Goal: Task Accomplishment & Management: Use online tool/utility

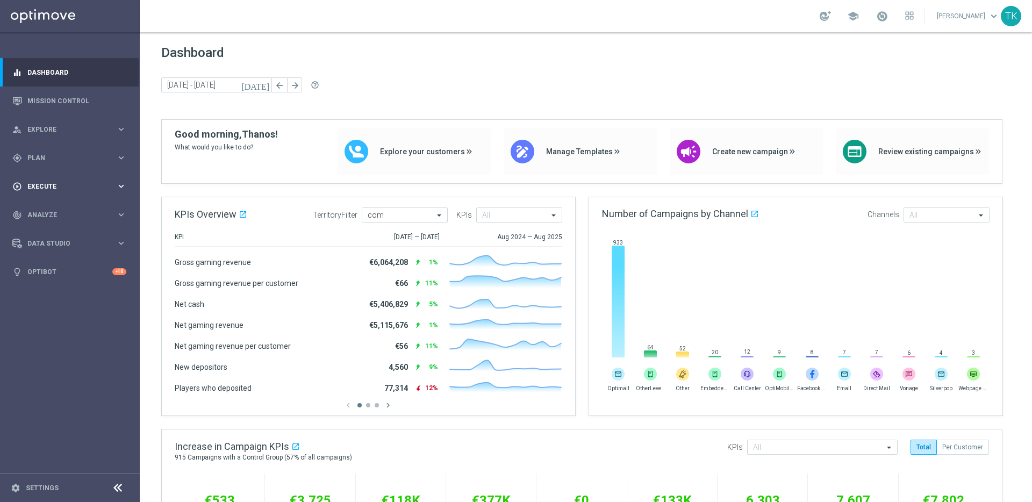
click at [121, 188] on icon "keyboard_arrow_right" at bounding box center [121, 186] width 10 height 10
click at [51, 212] on link "Campaign Builder" at bounding box center [70, 208] width 84 height 9
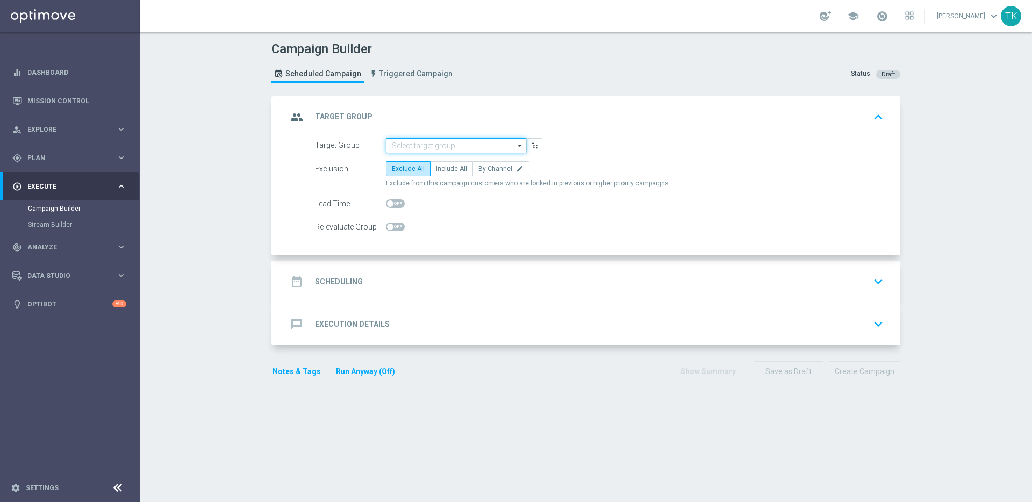
click at [442, 145] on input at bounding box center [456, 145] width 140 height 15
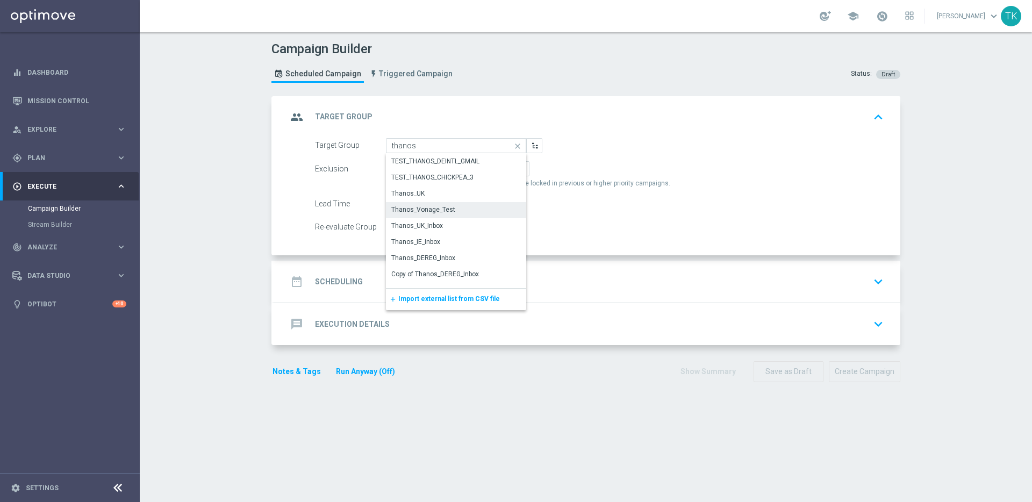
click at [464, 208] on div "Thanos_Vonage_Test" at bounding box center [456, 209] width 140 height 15
type input "Thanos_Vonage_Test"
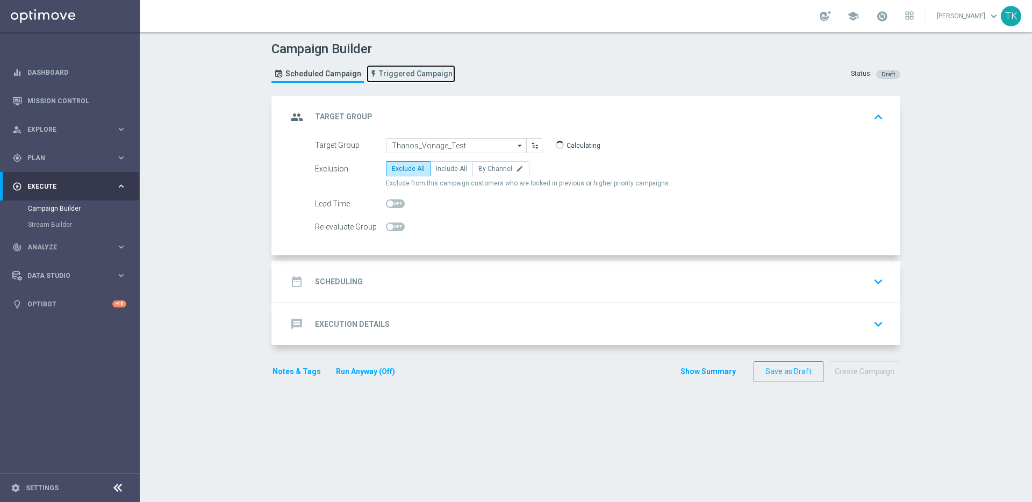
click at [407, 74] on span "Triggered Campaign" at bounding box center [416, 73] width 74 height 9
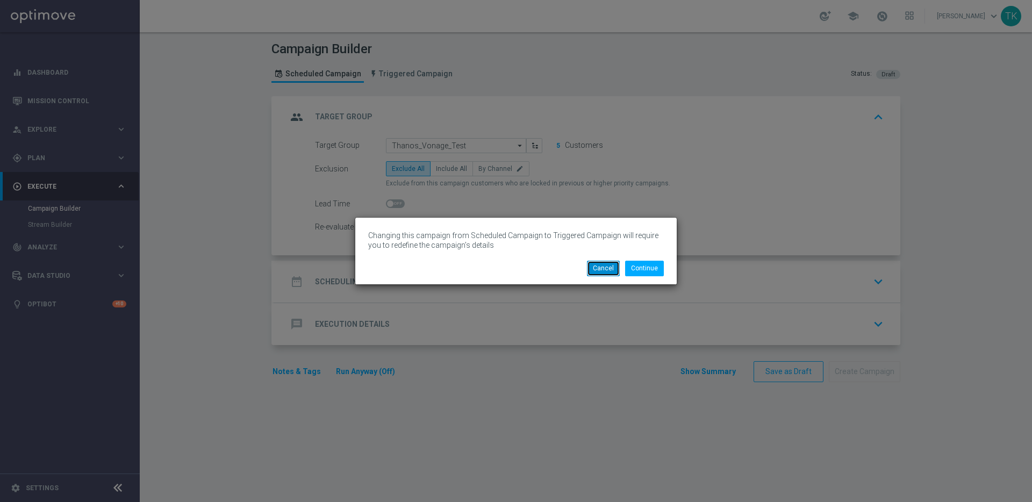
click at [608, 272] on button "Cancel" at bounding box center [603, 268] width 33 height 15
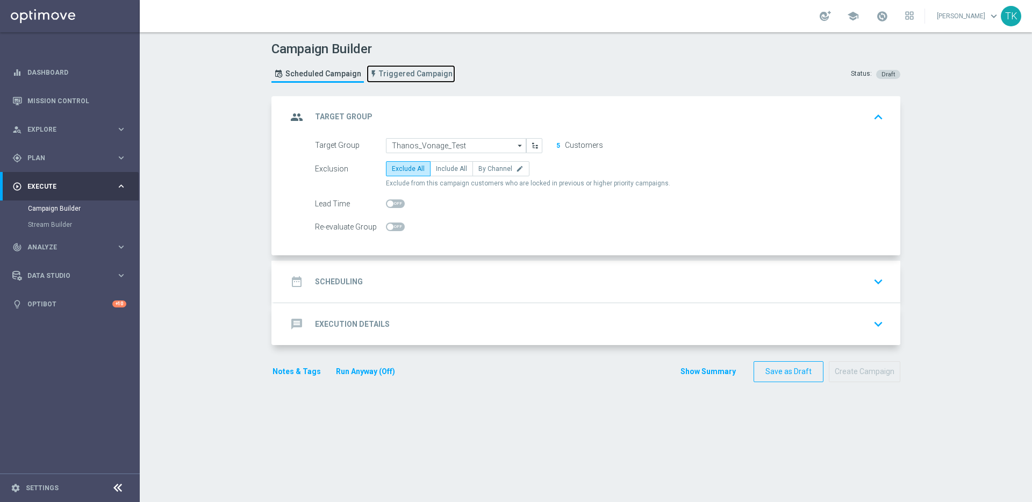
click at [414, 74] on span "Triggered Campaign" at bounding box center [416, 73] width 74 height 9
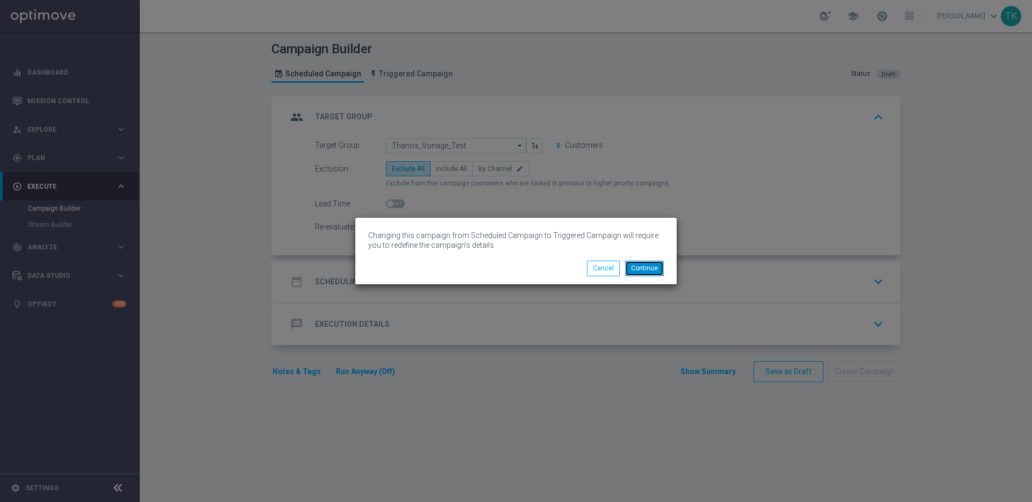
click at [642, 265] on button "Continue" at bounding box center [644, 268] width 39 height 15
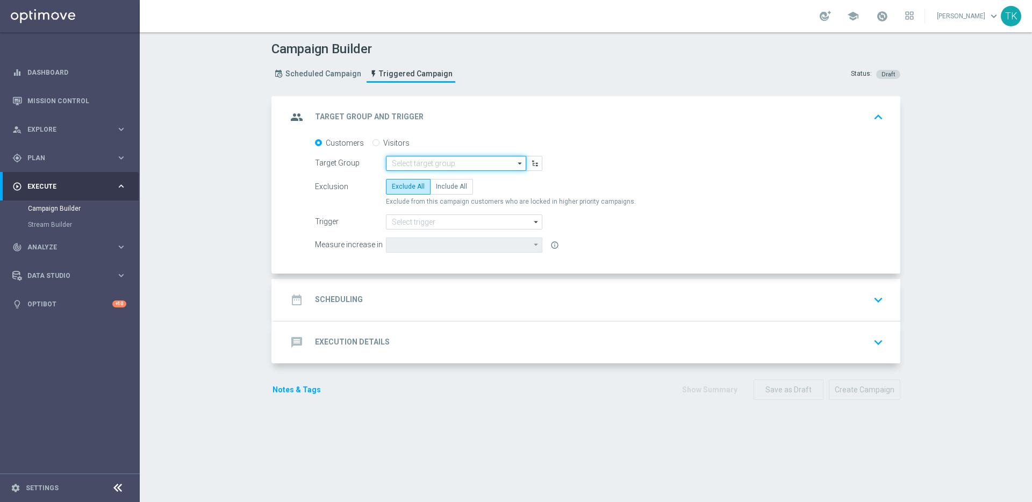
click at [434, 160] on input at bounding box center [456, 163] width 140 height 15
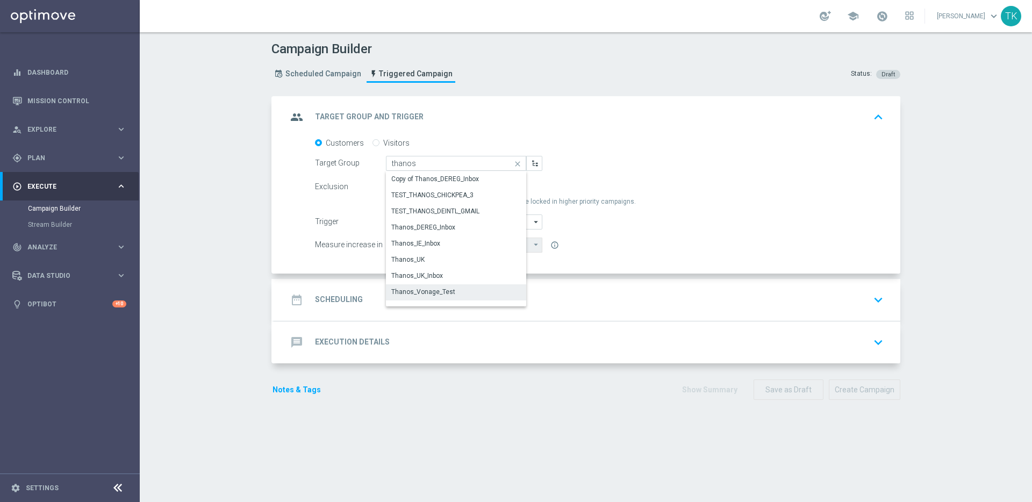
click at [438, 294] on div "Thanos_Vonage_Test" at bounding box center [423, 292] width 64 height 10
type input "Thanos_Vonage_Test"
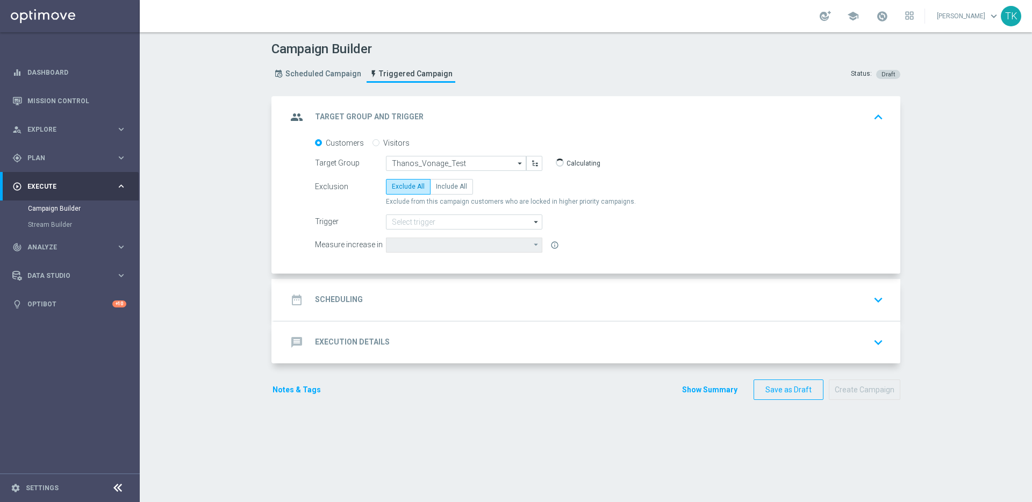
type input "Deposit Amount"
click at [446, 184] on span "Include All" at bounding box center [451, 187] width 31 height 8
click at [443, 185] on input "Include All" at bounding box center [439, 188] width 7 height 7
radio input "true"
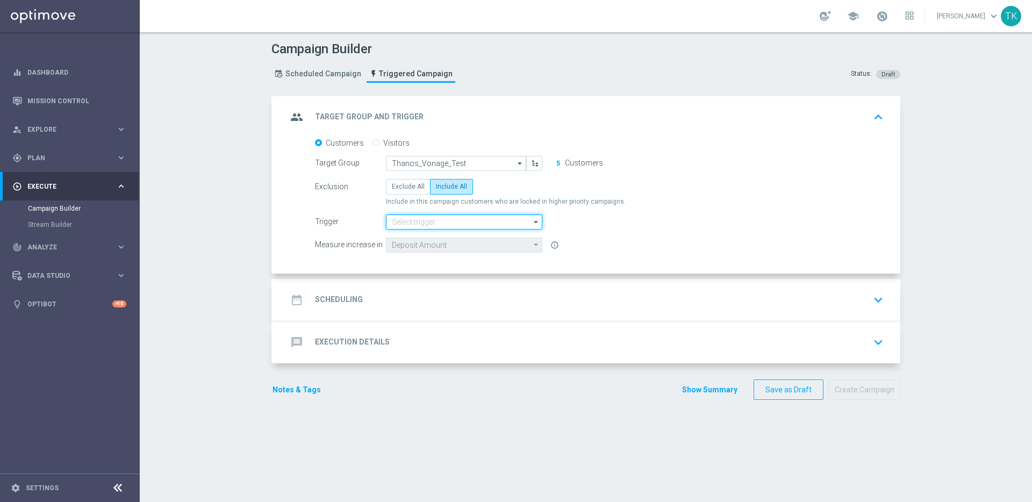
click at [464, 223] on input at bounding box center [464, 221] width 156 height 15
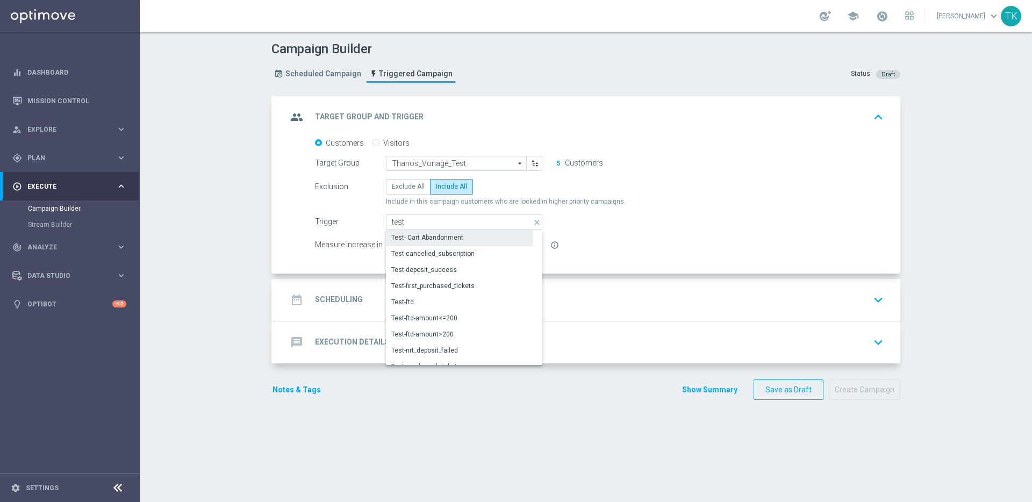
click at [462, 240] on div "Test- Cart Abandonment" at bounding box center [459, 237] width 147 height 15
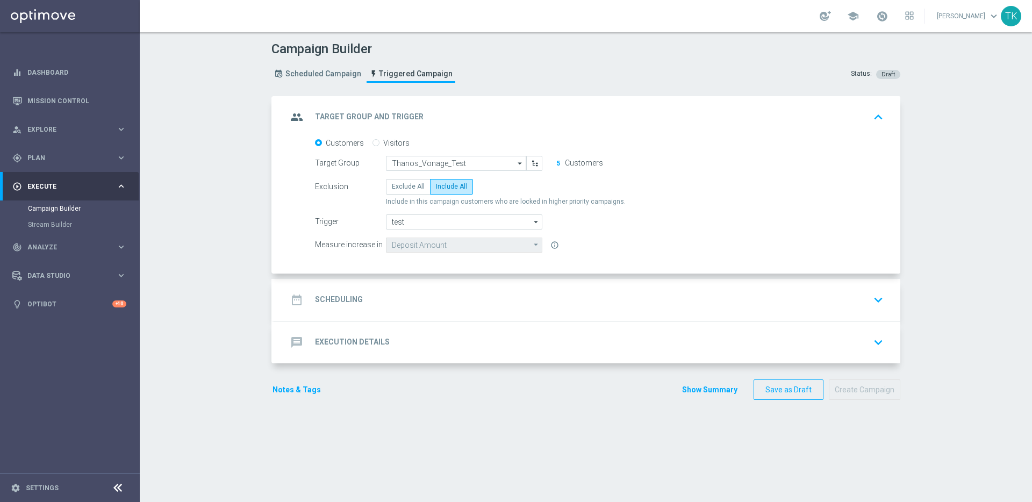
type input "Test- Cart Abandonment"
click at [525, 295] on div "date_range Scheduling keyboard_arrow_down" at bounding box center [587, 300] width 600 height 20
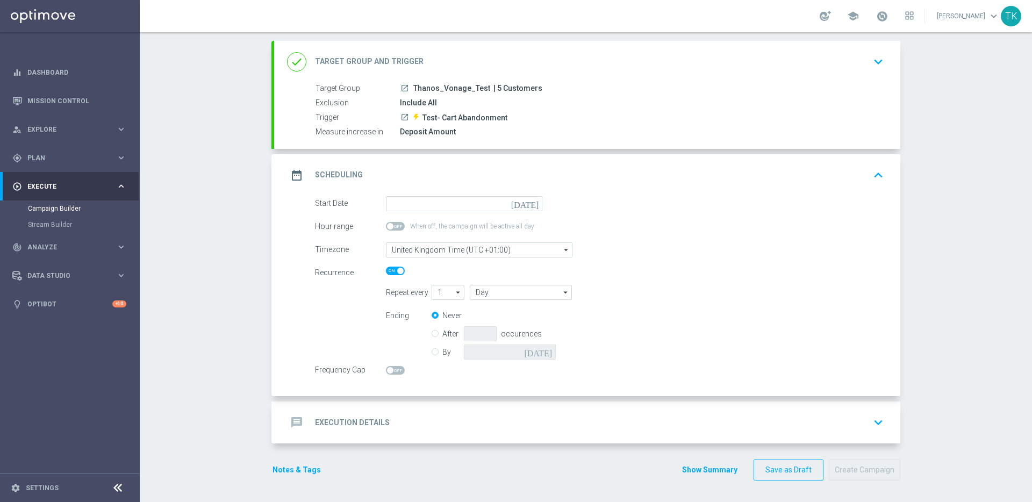
click at [526, 415] on div "message Execution Details keyboard_arrow_down" at bounding box center [587, 422] width 600 height 20
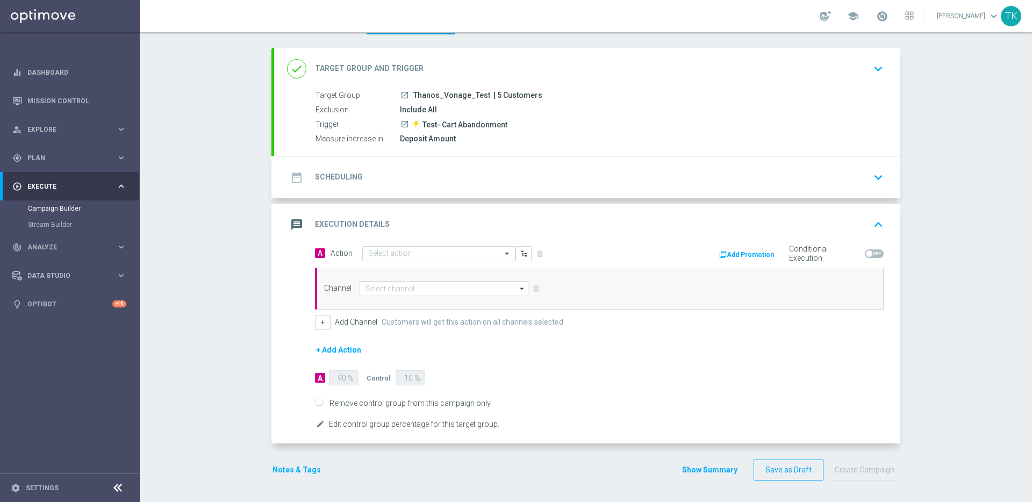
scroll to position [48, 0]
click at [462, 254] on input "text" at bounding box center [428, 253] width 120 height 9
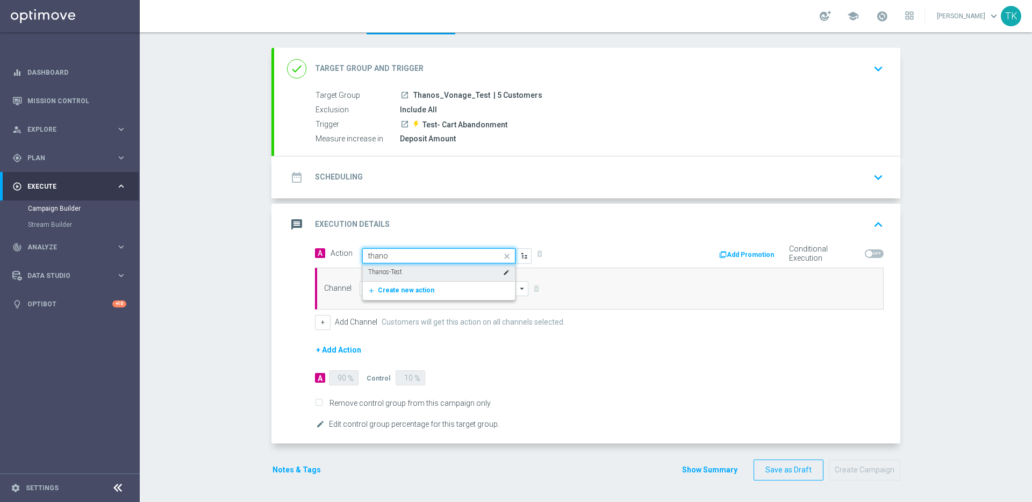
click at [465, 274] on div "Thanos-Test edit" at bounding box center [438, 272] width 141 height 18
type input "thano"
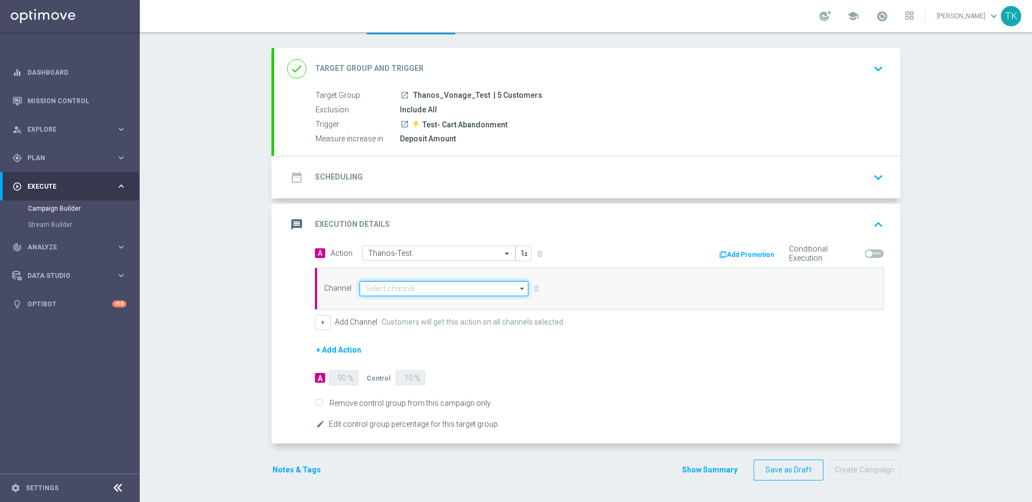
click at [459, 290] on input at bounding box center [444, 288] width 169 height 15
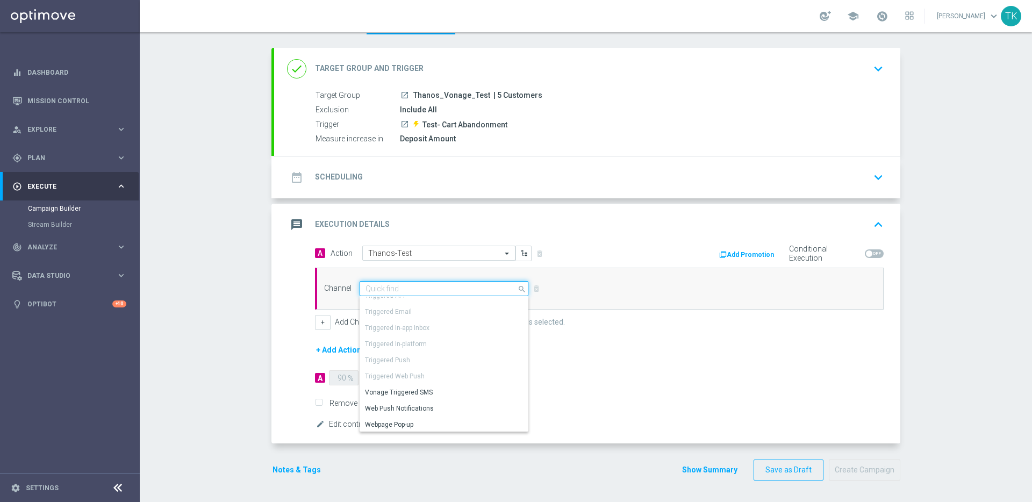
scroll to position [107, 0]
click at [449, 389] on div "Vonage Triggered SMS" at bounding box center [440, 390] width 160 height 15
type input "Vonage Triggered SMS"
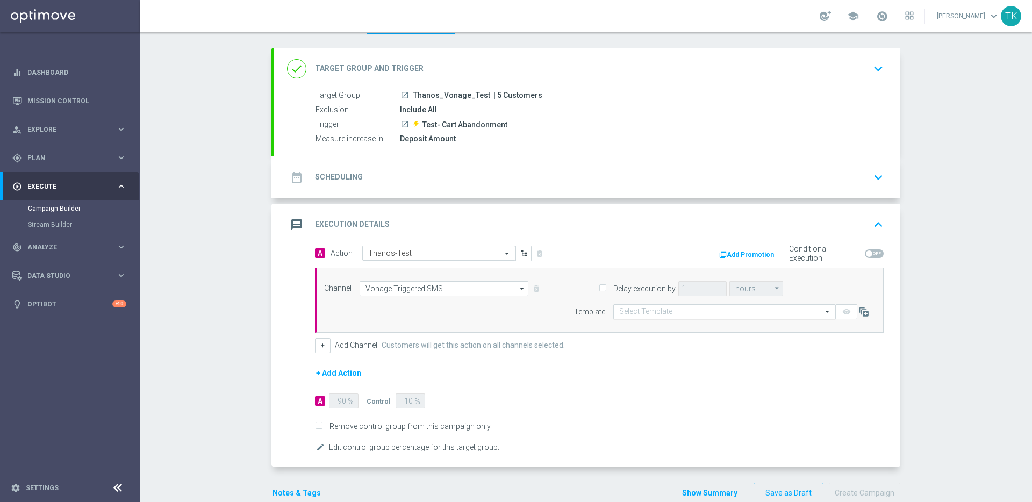
click at [663, 314] on input "text" at bounding box center [713, 311] width 189 height 9
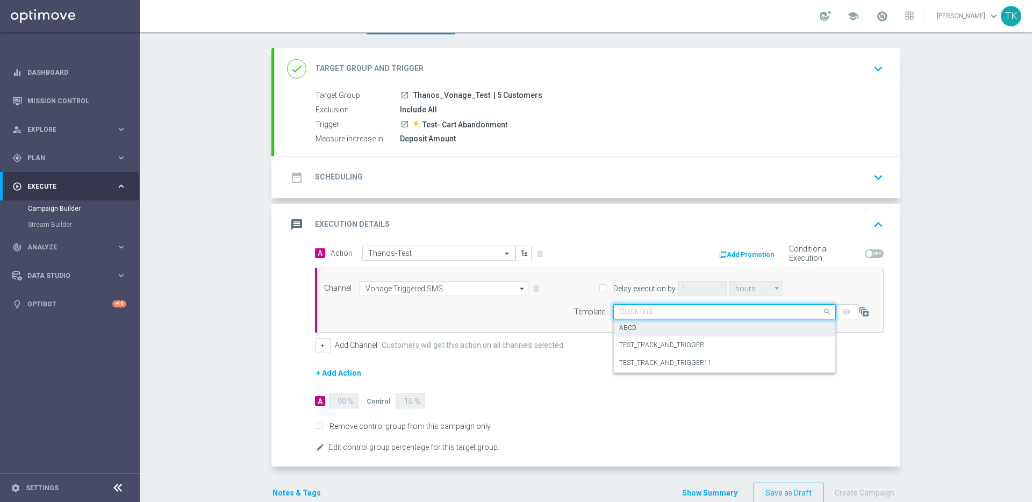
click at [540, 319] on div "Channel Vonage Triggered SMS Vonage Triggered SMS arrow_drop_down Show Selected…" at bounding box center [597, 300] width 562 height 38
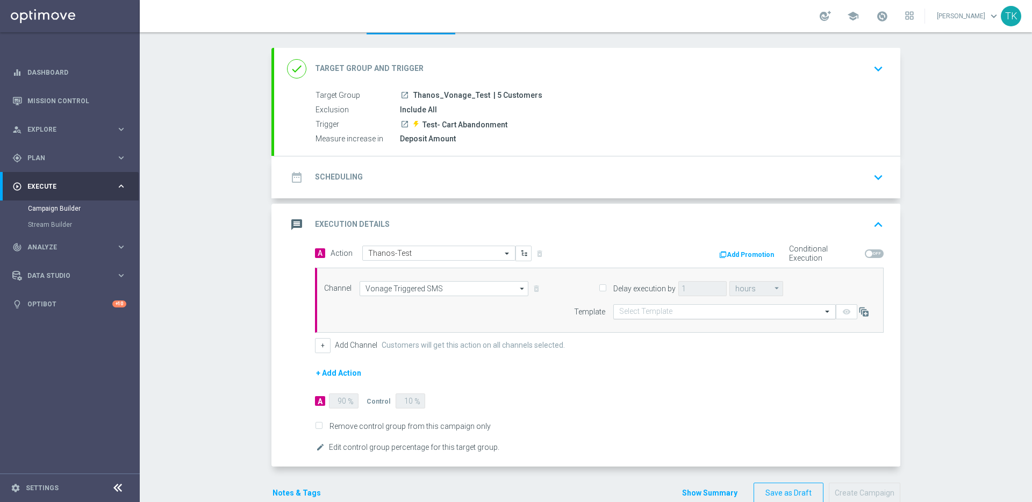
click at [680, 310] on input "text" at bounding box center [713, 311] width 189 height 9
click at [516, 320] on div "Channel Vonage Triggered SMS Vonage Triggered SMS arrow_drop_down Show Selected…" at bounding box center [599, 300] width 569 height 65
click at [464, 292] on input "Vonage Triggered SMS" at bounding box center [444, 288] width 169 height 15
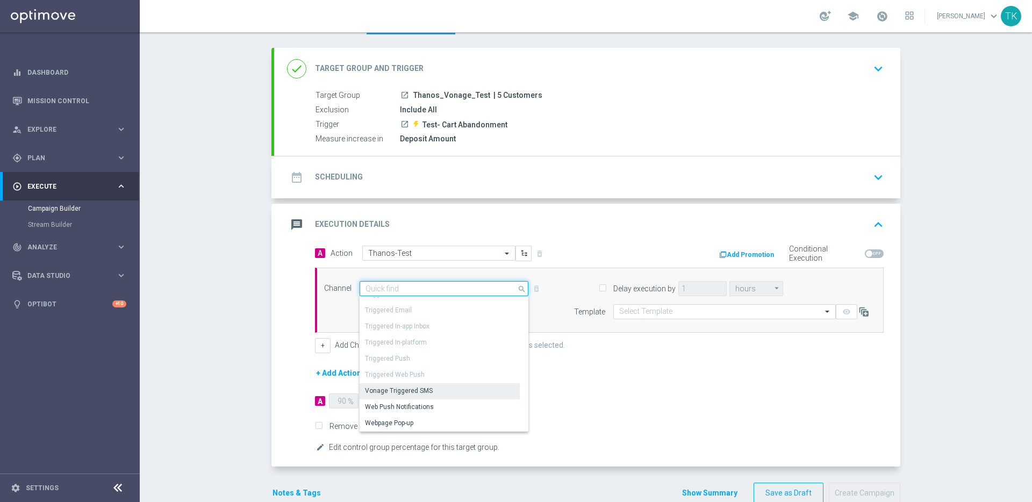
scroll to position [0, 0]
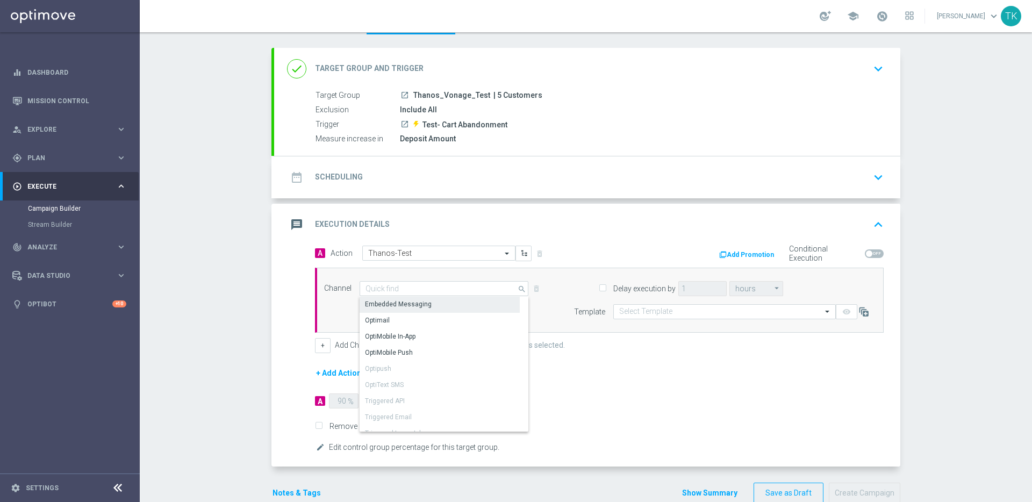
click at [458, 303] on div "Embedded Messaging" at bounding box center [440, 304] width 160 height 15
type input "Embedded Messaging"
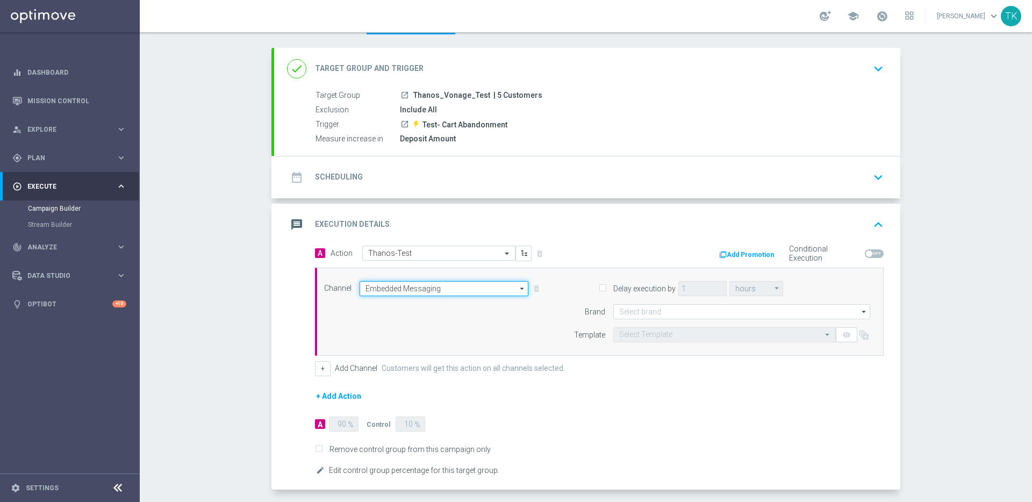
click at [456, 289] on input "Embedded Messaging" at bounding box center [444, 288] width 169 height 15
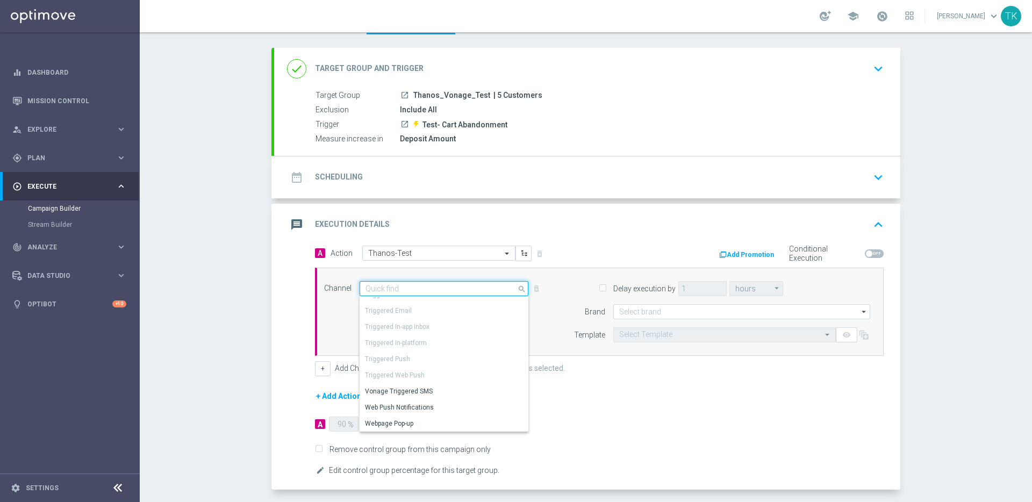
scroll to position [107, 0]
click at [451, 389] on div "Vonage Triggered SMS" at bounding box center [440, 390] width 160 height 15
type input "Vonage Triggered SMS"
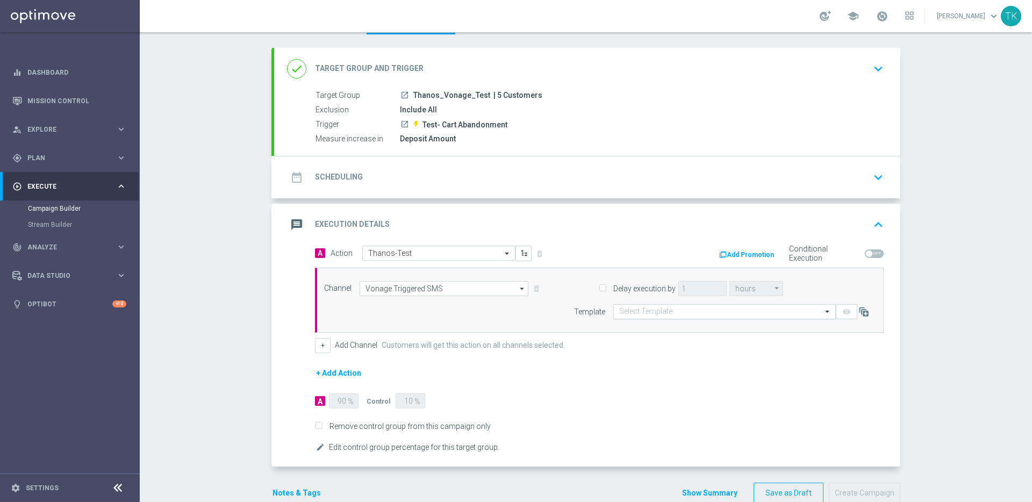
click at [665, 311] on input "text" at bounding box center [713, 311] width 189 height 9
click at [529, 310] on div "Channel Vonage Triggered SMS Vonage Triggered SMS arrow_drop_down Show Selected…" at bounding box center [597, 300] width 562 height 38
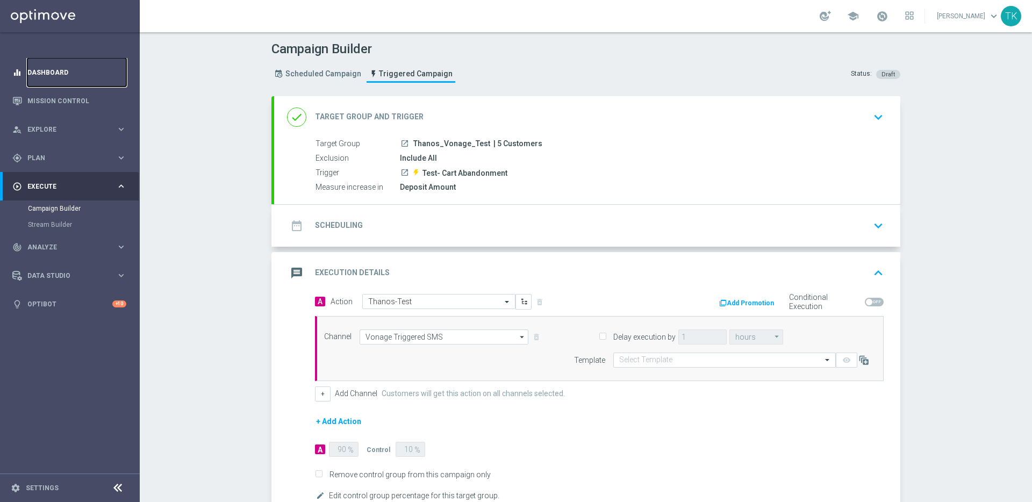
click at [58, 73] on link "Dashboard" at bounding box center [76, 72] width 99 height 28
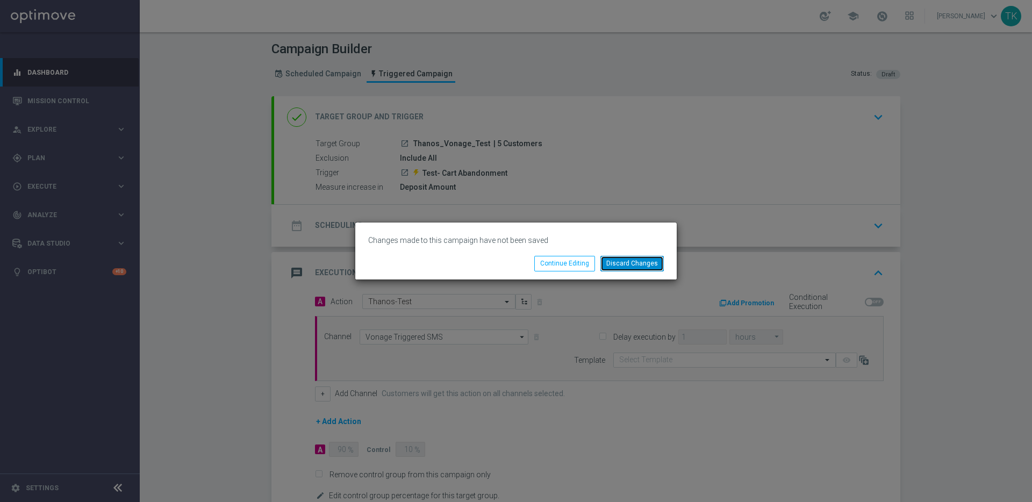
click at [632, 263] on button "Discard Changes" at bounding box center [631, 263] width 63 height 15
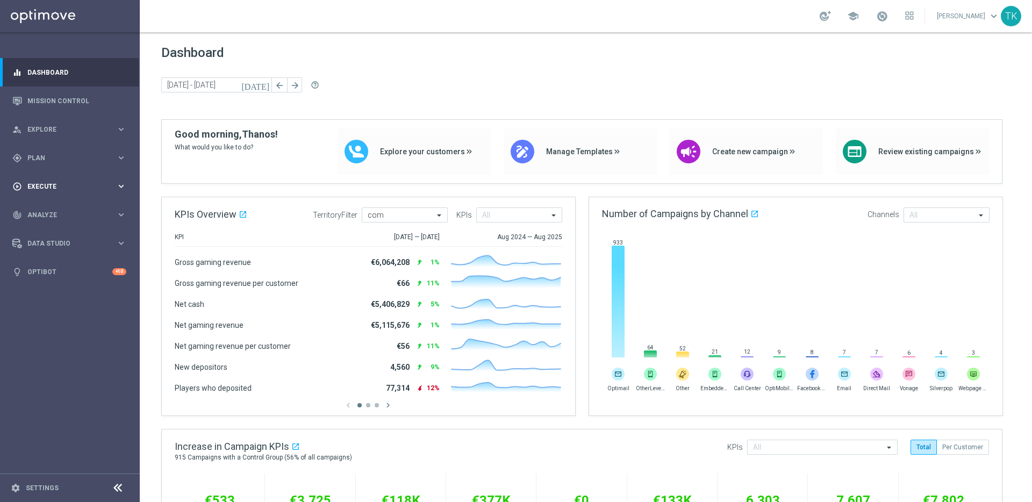
click at [84, 185] on span "Execute" at bounding box center [71, 186] width 89 height 6
click at [58, 210] on link "Campaign Builder" at bounding box center [70, 208] width 84 height 9
click at [98, 188] on span "Execute" at bounding box center [71, 186] width 89 height 6
click at [62, 207] on link "Campaign Builder" at bounding box center [70, 208] width 84 height 9
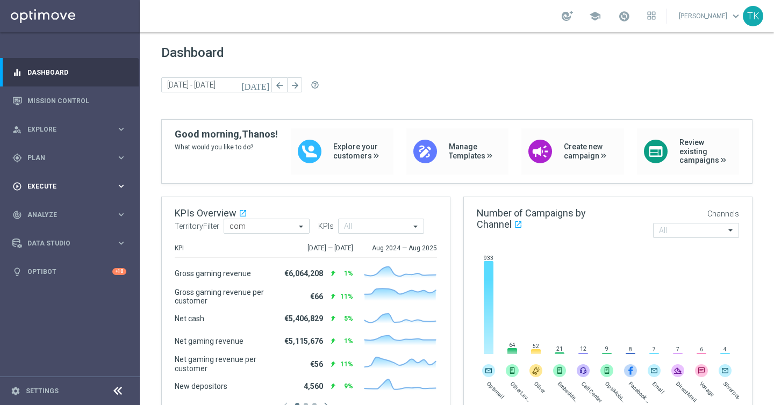
click at [112, 189] on div "play_circle_outline Execute" at bounding box center [64, 187] width 104 height 10
click at [52, 210] on link "Campaign Builder" at bounding box center [70, 208] width 84 height 9
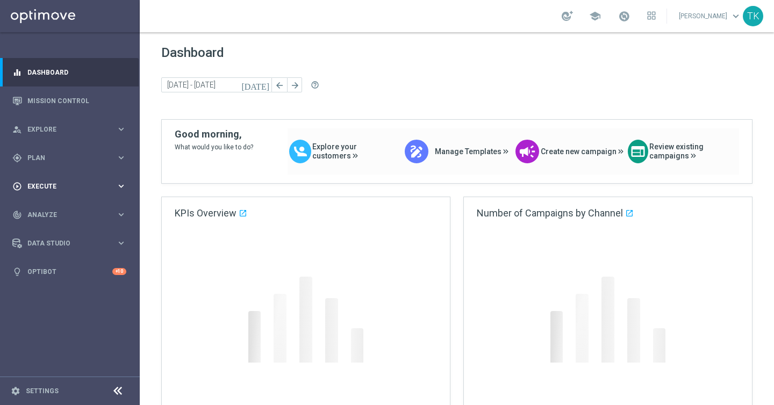
click at [117, 187] on icon "keyboard_arrow_right" at bounding box center [121, 186] width 10 height 10
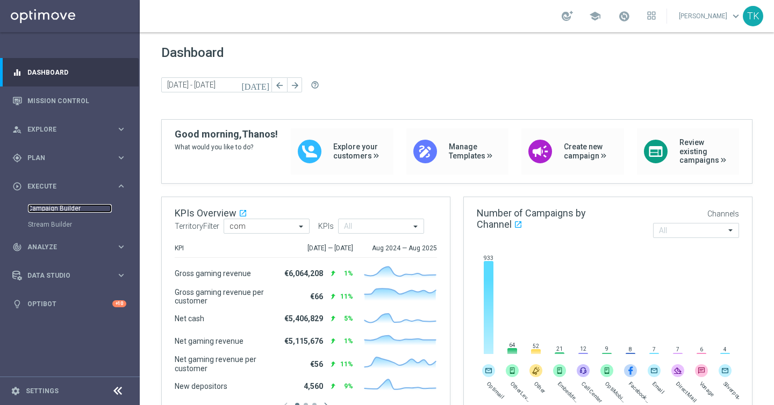
click at [60, 211] on link "Campaign Builder" at bounding box center [70, 208] width 84 height 9
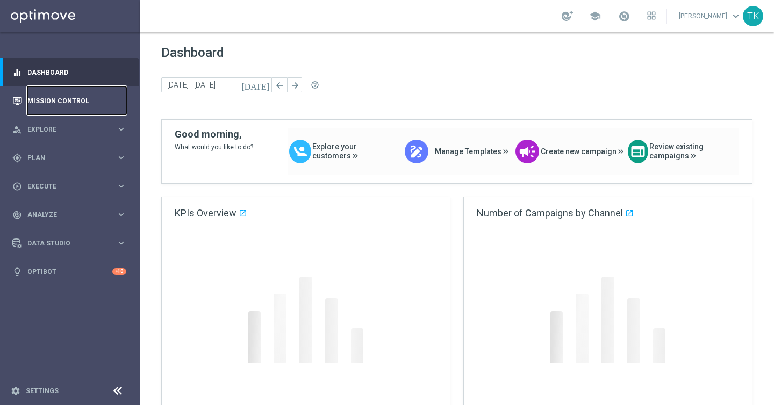
click at [64, 99] on link "Mission Control" at bounding box center [76, 101] width 99 height 28
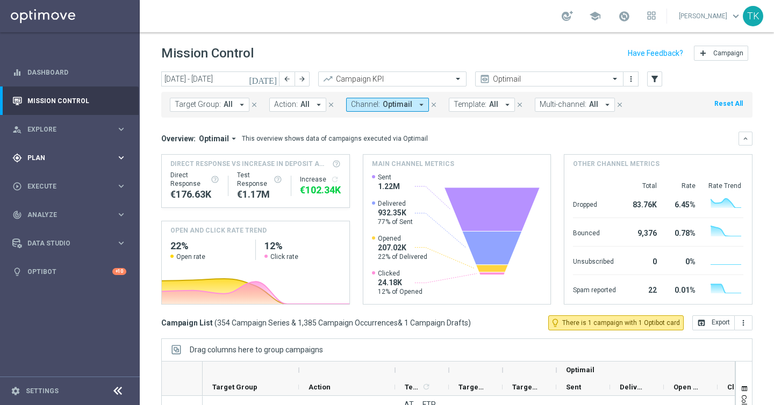
click at [121, 160] on icon "keyboard_arrow_right" at bounding box center [121, 158] width 10 height 10
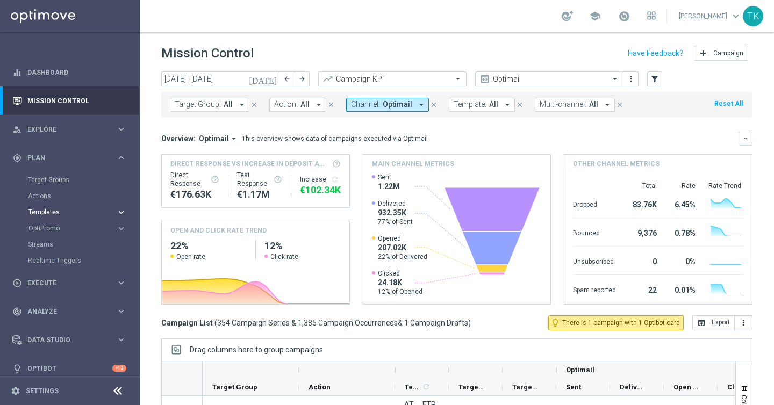
click at [119, 214] on icon "keyboard_arrow_right" at bounding box center [121, 212] width 10 height 10
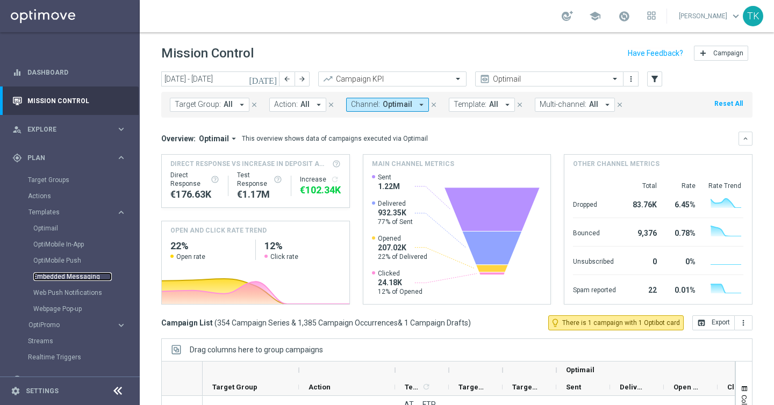
click at [69, 275] on link "Embedded Messaging" at bounding box center [72, 276] width 78 height 9
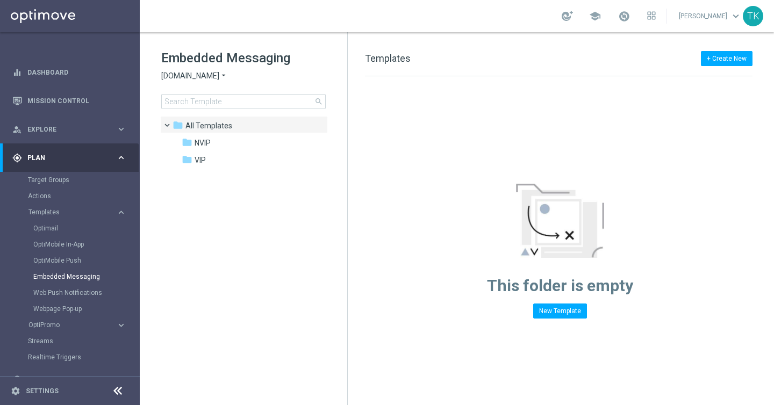
click at [216, 76] on span "[DOMAIN_NAME]" at bounding box center [190, 76] width 58 height 10
click at [311, 206] on tree-viewport "folder All Templates more_vert folder NVIP more_vert" at bounding box center [253, 259] width 186 height 287
click at [562, 136] on div "This folder is empty New Template" at bounding box center [560, 197] width 424 height 242
